Goal: Information Seeking & Learning: Find specific fact

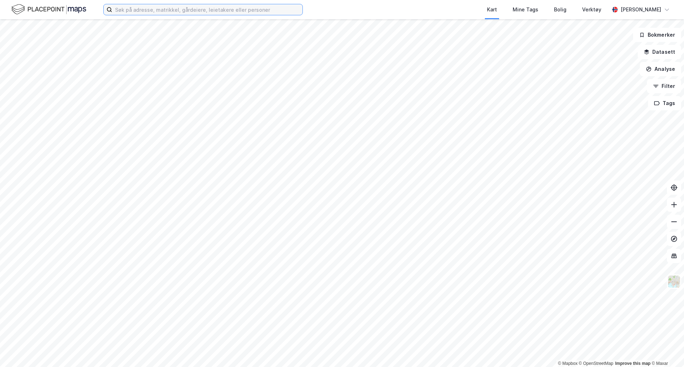
click at [134, 12] on input at bounding box center [207, 9] width 190 height 11
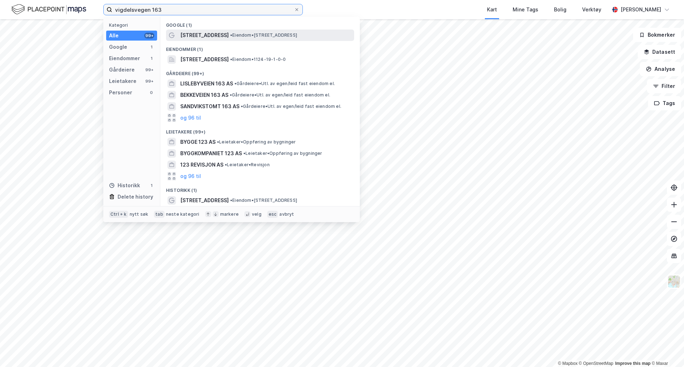
type input "vigdelsvegen 163"
click at [250, 37] on span "• Eiendom • [STREET_ADDRESS]" at bounding box center [263, 35] width 67 height 6
